Goal: Task Accomplishment & Management: Manage account settings

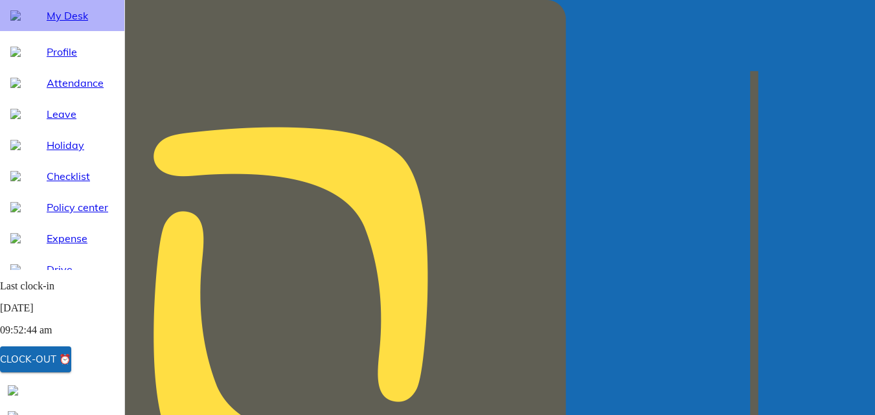
click at [49, 23] on span "My Desk" at bounding box center [80, 16] width 67 height 16
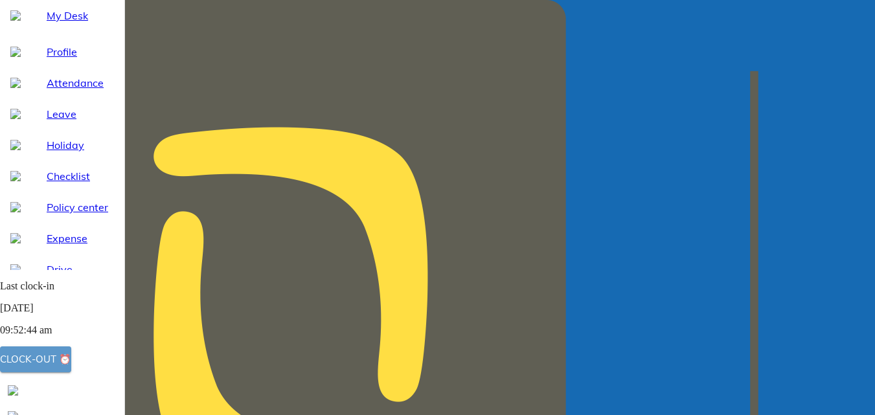
click at [71, 361] on div "Clock-out ⏰" at bounding box center [35, 359] width 71 height 17
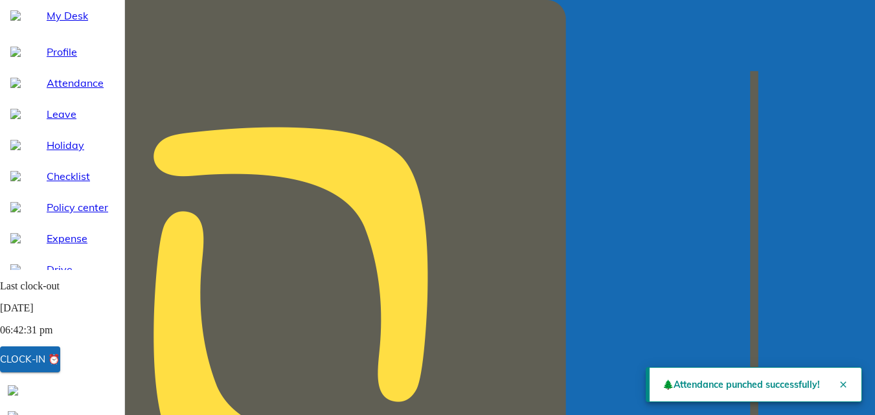
click at [54, 91] on span "Attendance" at bounding box center [80, 83] width 67 height 16
select select "9"
